Goal: Task Accomplishment & Management: Manage account settings

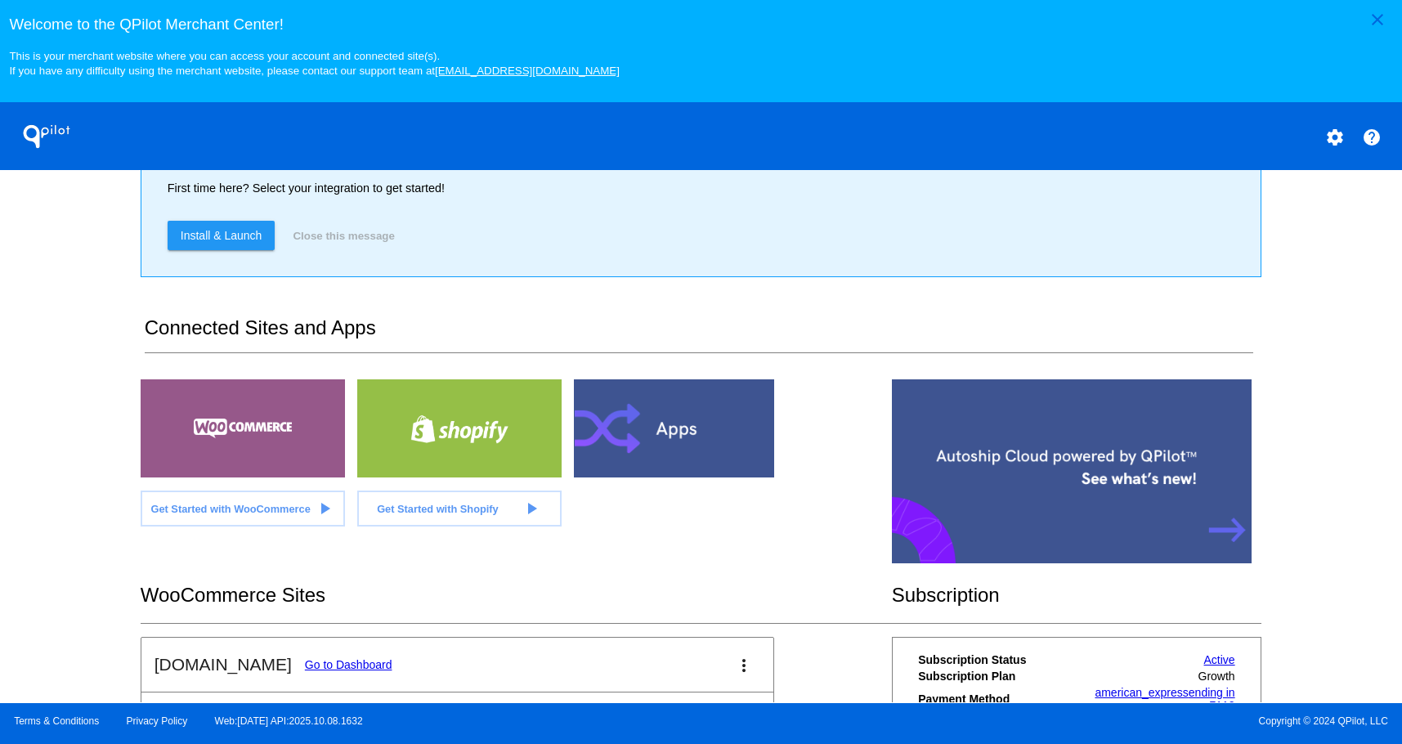
scroll to position [245, 0]
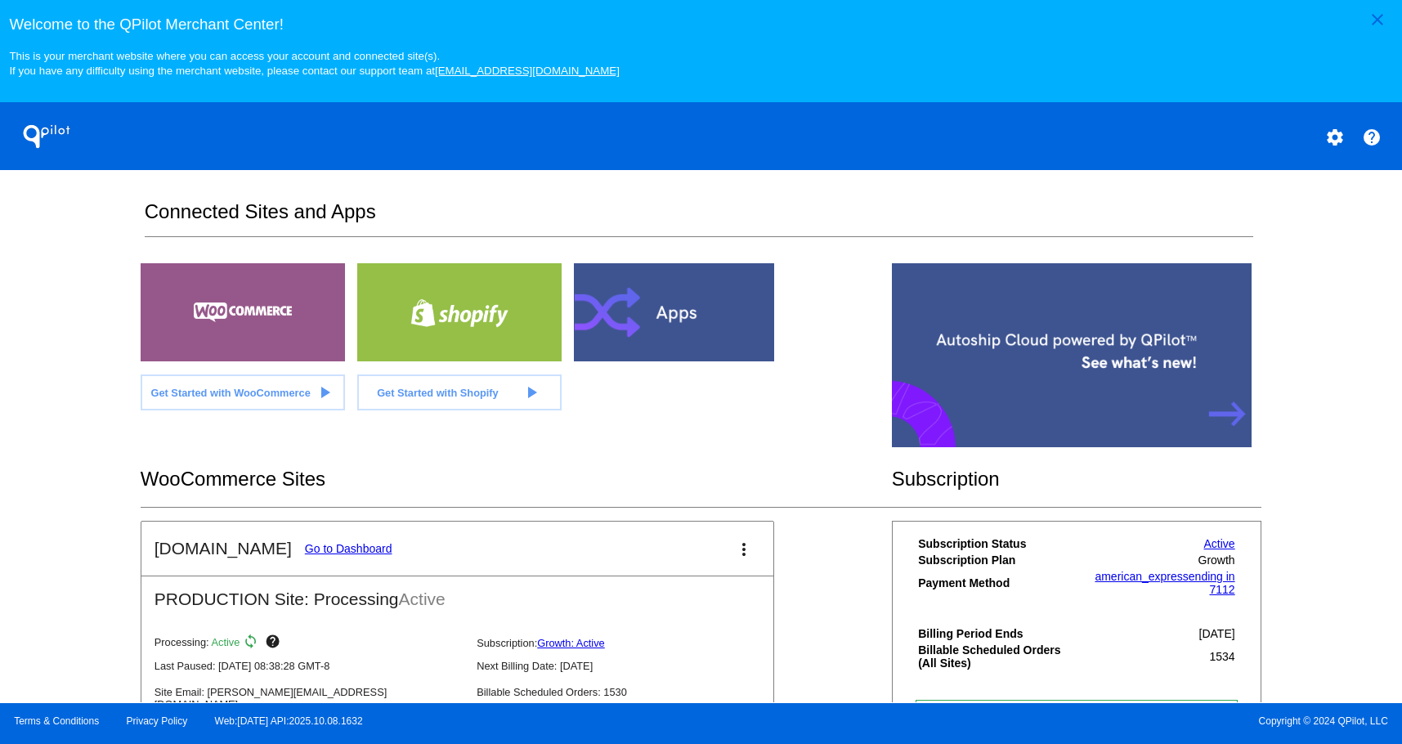
click at [329, 548] on link "Go to Dashboard" at bounding box center [348, 548] width 87 height 13
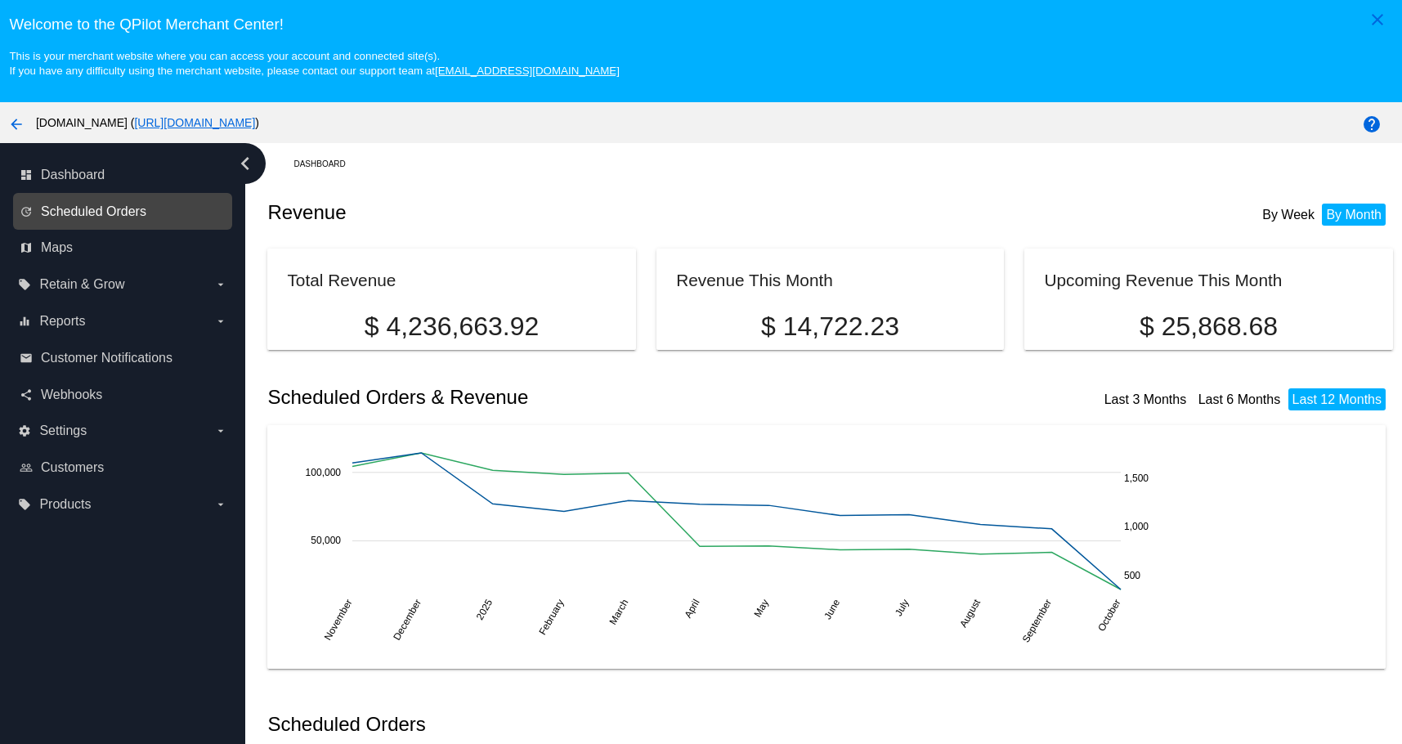
click at [79, 208] on span "Scheduled Orders" at bounding box center [93, 211] width 105 height 15
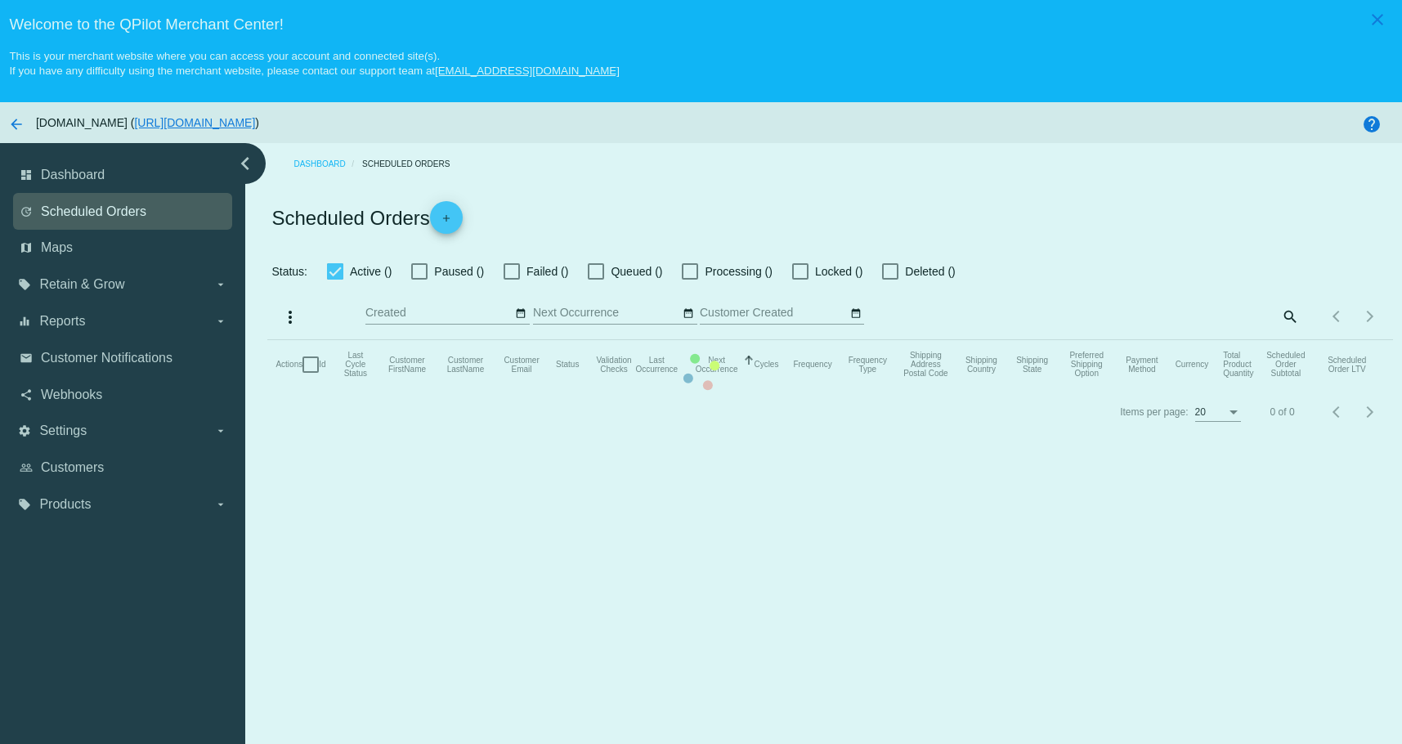
checkbox input "true"
click at [267, 340] on mat-table "Actions Id Last Cycle Status Customer FirstName Customer LastName Customer Emai…" at bounding box center [829, 364] width 1125 height 49
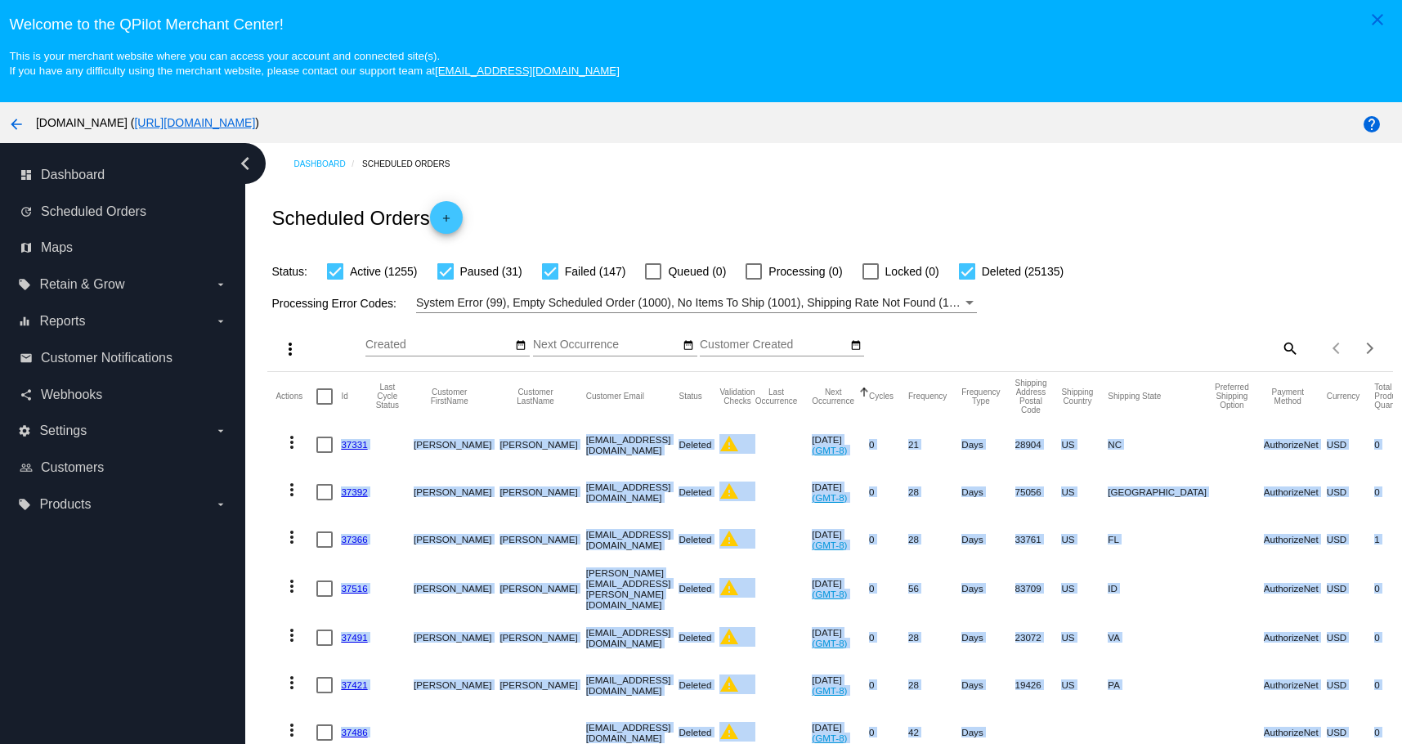
click at [1279, 342] on mat-icon "search" at bounding box center [1289, 347] width 20 height 25
click at [1193, 344] on input "Search" at bounding box center [1159, 344] width 280 height 13
paste input "[EMAIL_ADDRESS][DOMAIN_NAME]"
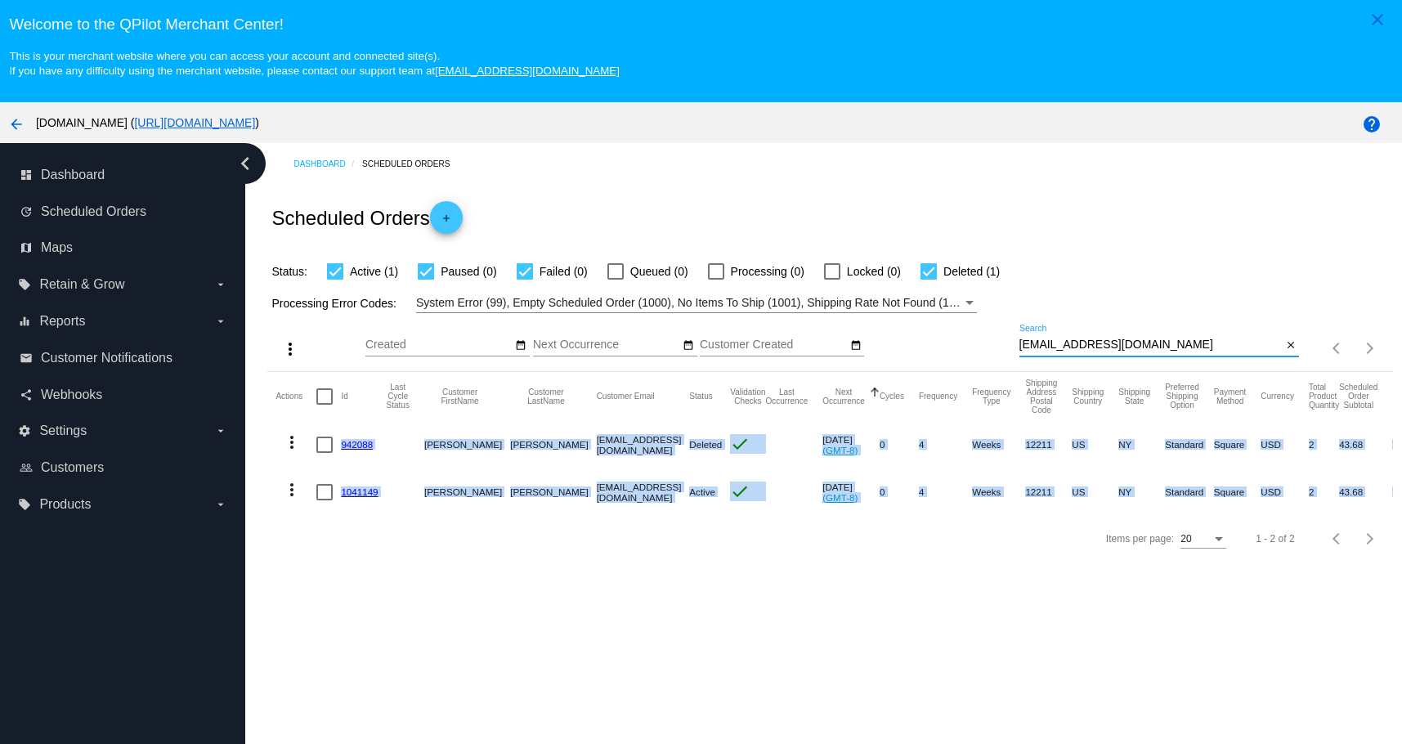
click at [288, 488] on mat-icon "more_vert" at bounding box center [292, 490] width 20 height 20
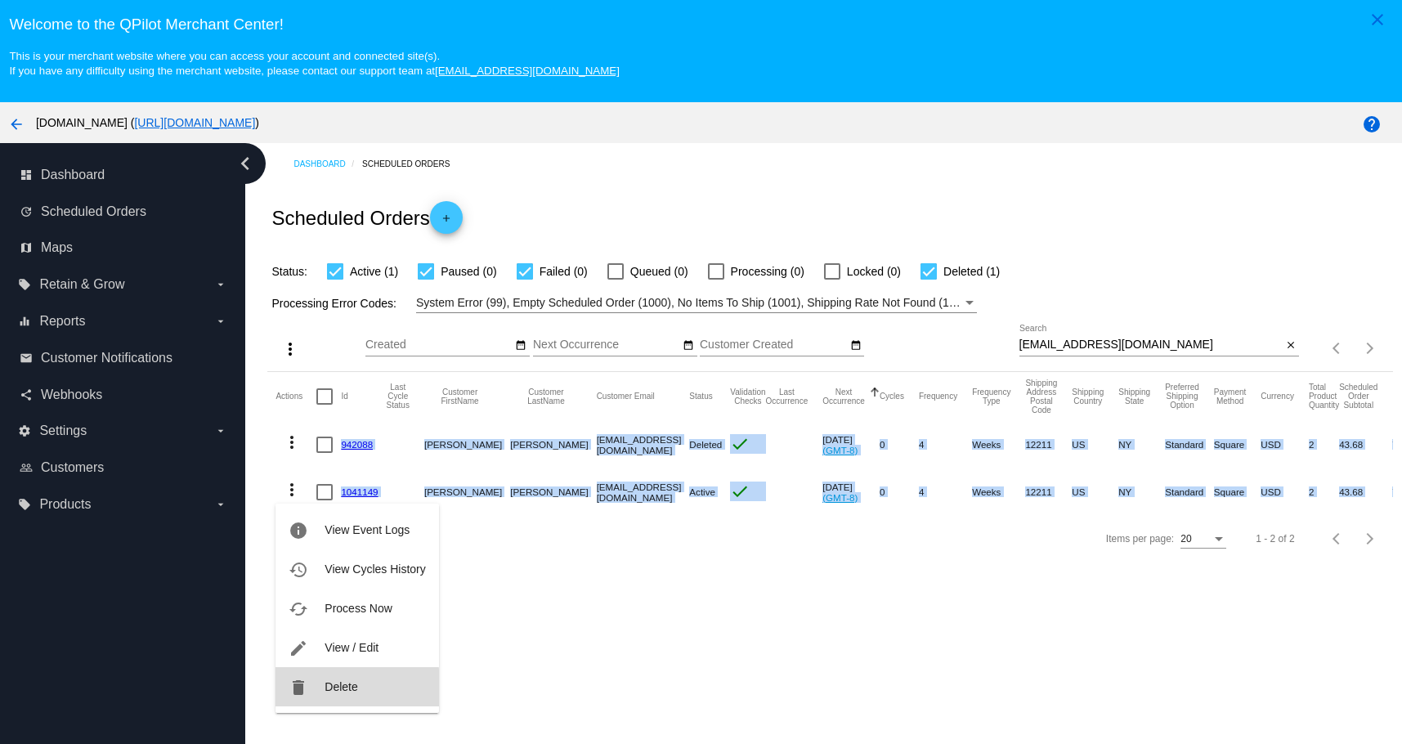
click at [325, 688] on span "Delete" at bounding box center [340, 686] width 33 height 13
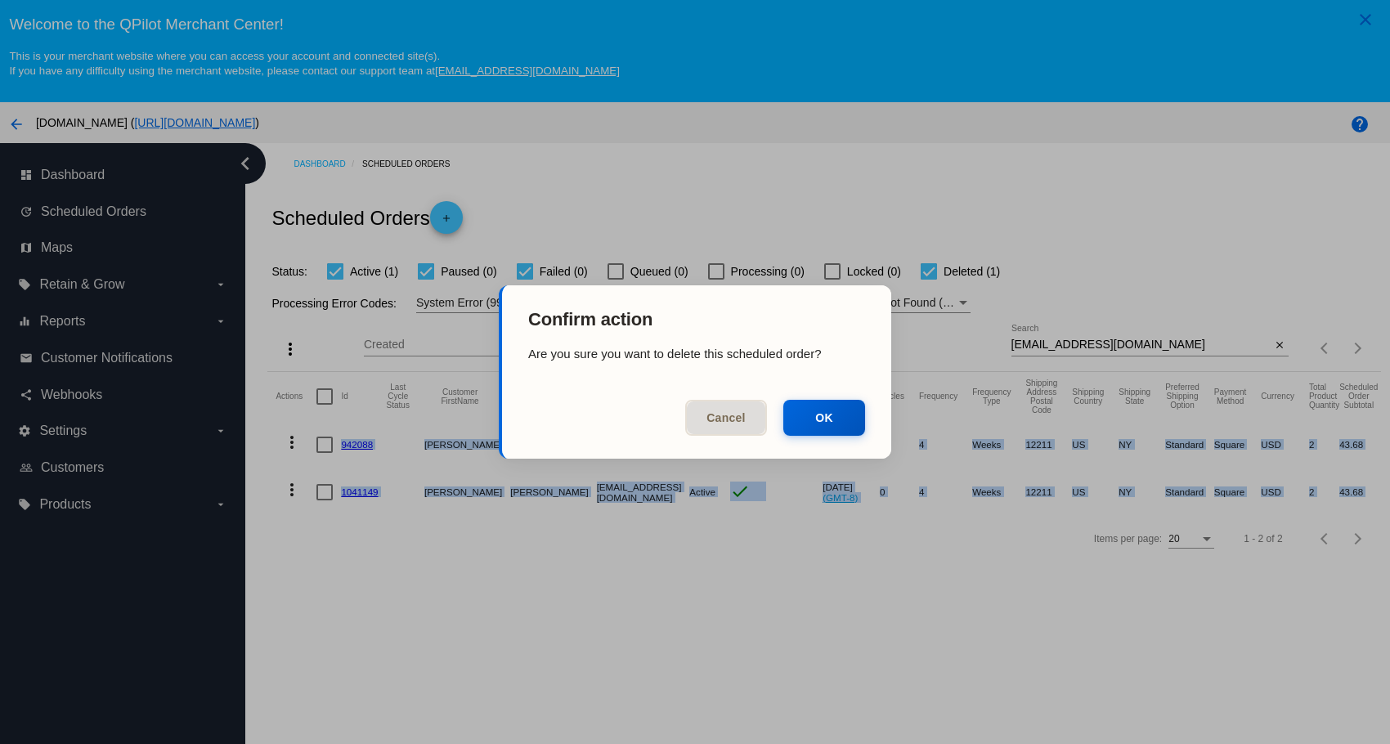
click at [822, 439] on mat-dialog-actions "Cancel OK" at bounding box center [696, 420] width 389 height 75
click at [827, 428] on button "OK" at bounding box center [824, 416] width 82 height 36
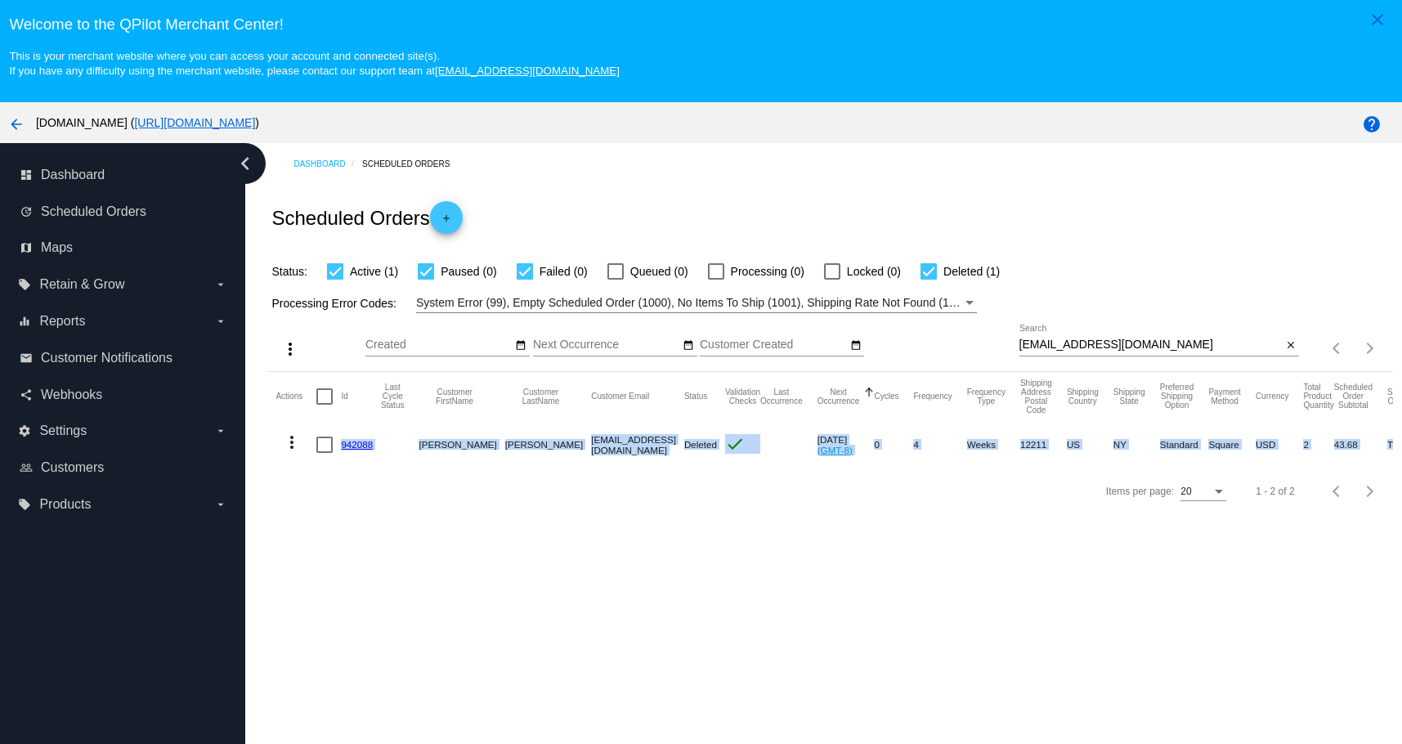
click at [1149, 348] on input "[EMAIL_ADDRESS][DOMAIN_NAME]" at bounding box center [1150, 344] width 263 height 13
type input "[EMAIL_ADDRESS][DOMAIN_NAME]"
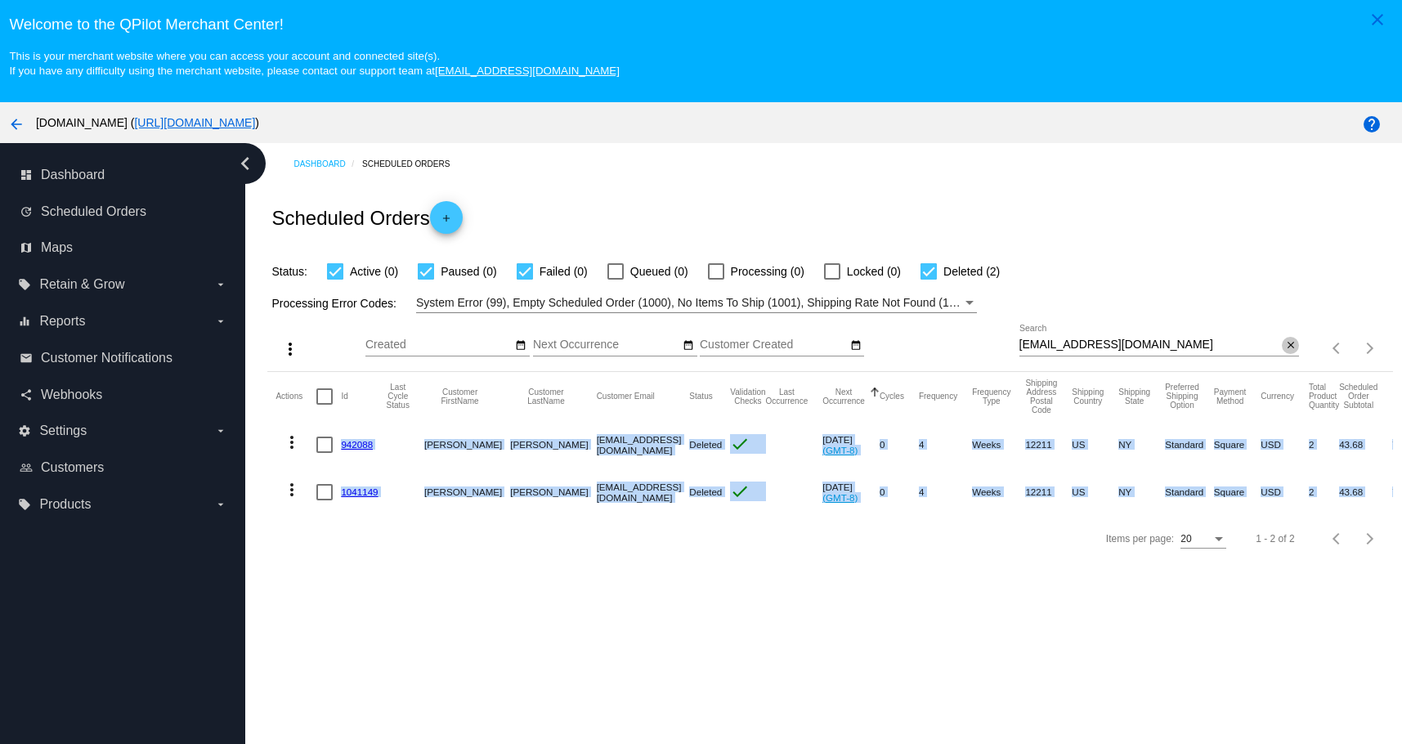
click at [1285, 342] on mat-icon "close" at bounding box center [1290, 345] width 11 height 13
